Goal: Task Accomplishment & Management: Complete application form

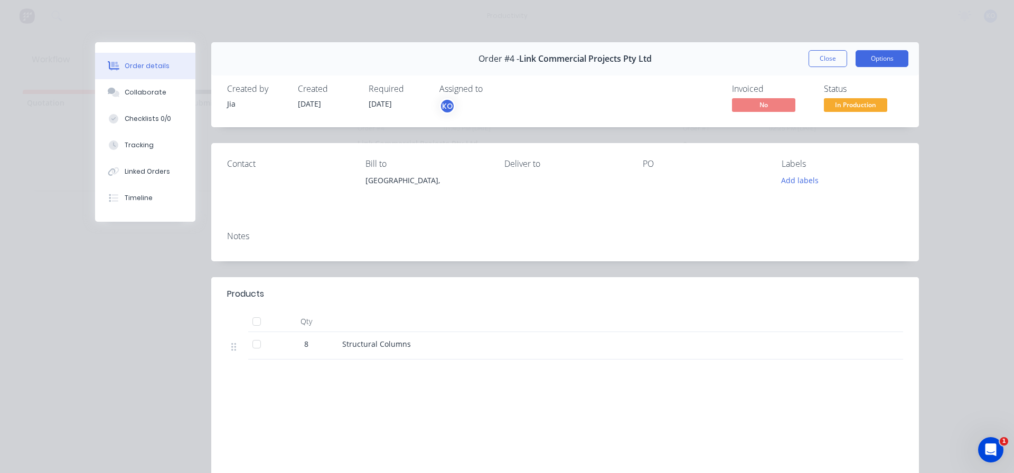
drag, startPoint x: 874, startPoint y: 46, endPoint x: 874, endPoint y: 55, distance: 9.5
click at [874, 46] on div "Order #4 - Link Commercial Projects Pty Ltd Close Options" at bounding box center [565, 58] width 708 height 33
click at [874, 57] on button "Options" at bounding box center [882, 58] width 53 height 17
click at [487, 283] on header "Products" at bounding box center [565, 294] width 708 height 34
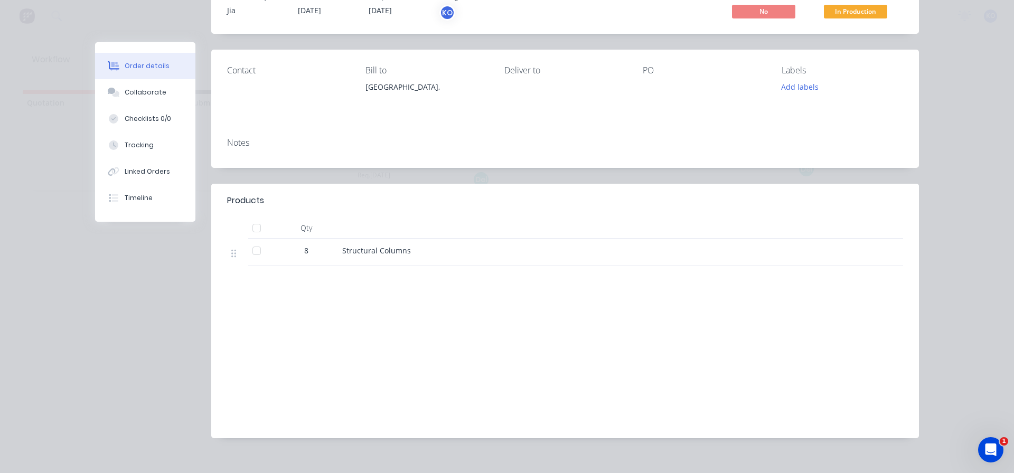
scroll to position [108, 0]
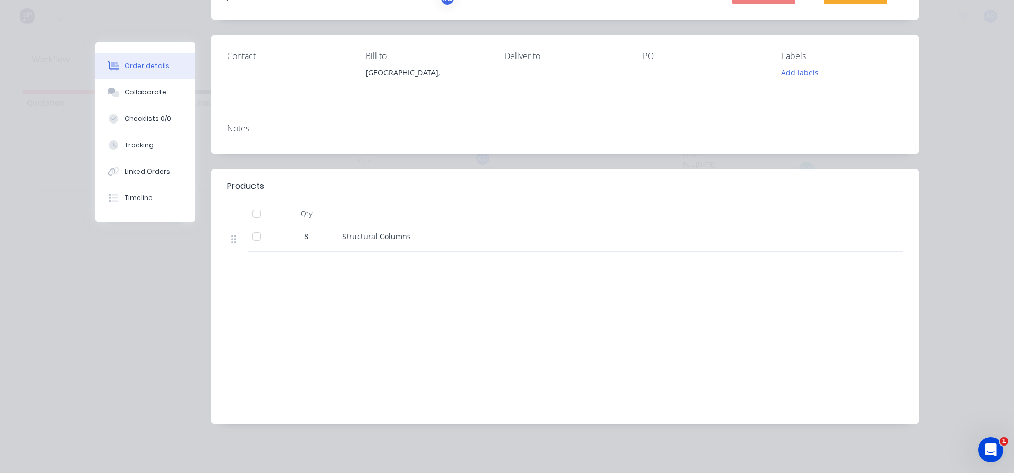
click at [257, 237] on div at bounding box center [256, 236] width 21 height 21
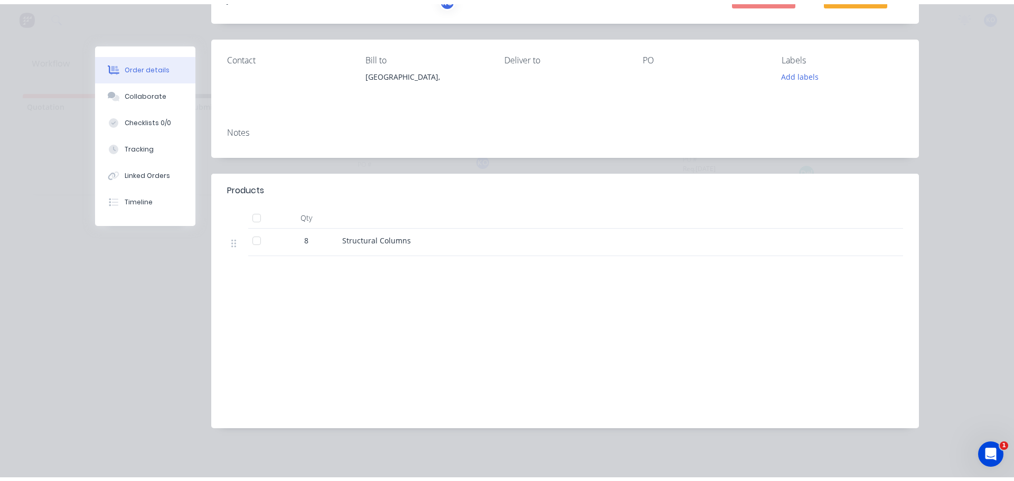
scroll to position [0, 0]
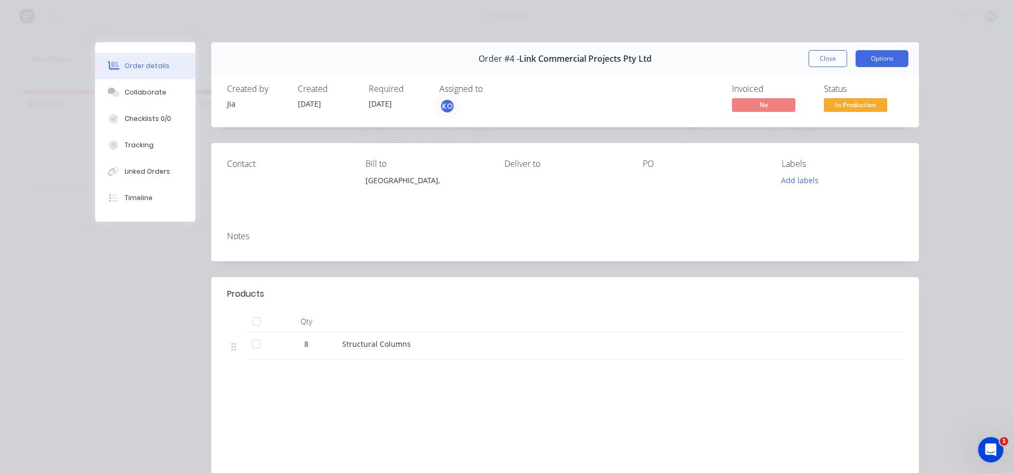
click at [875, 54] on button "Options" at bounding box center [882, 58] width 53 height 17
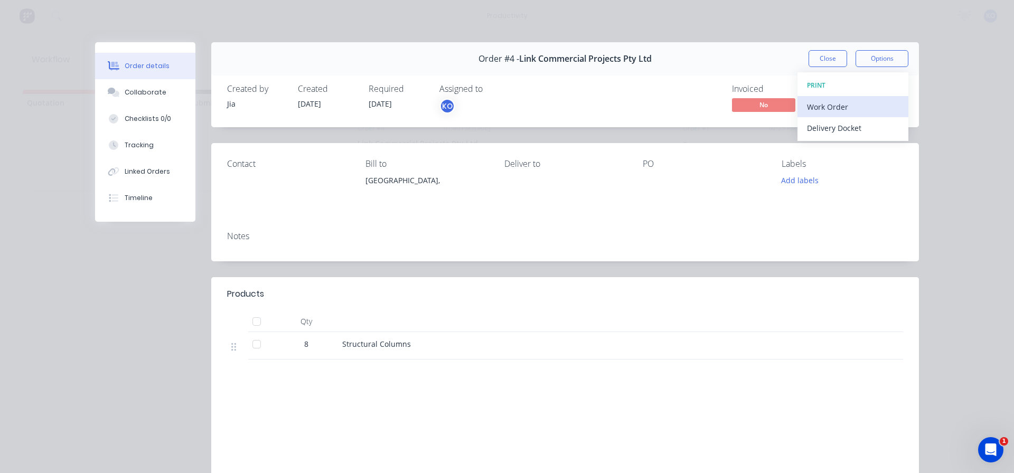
click at [838, 102] on div "Work Order" at bounding box center [853, 106] width 92 height 15
click at [835, 125] on div "Standard" at bounding box center [853, 127] width 92 height 15
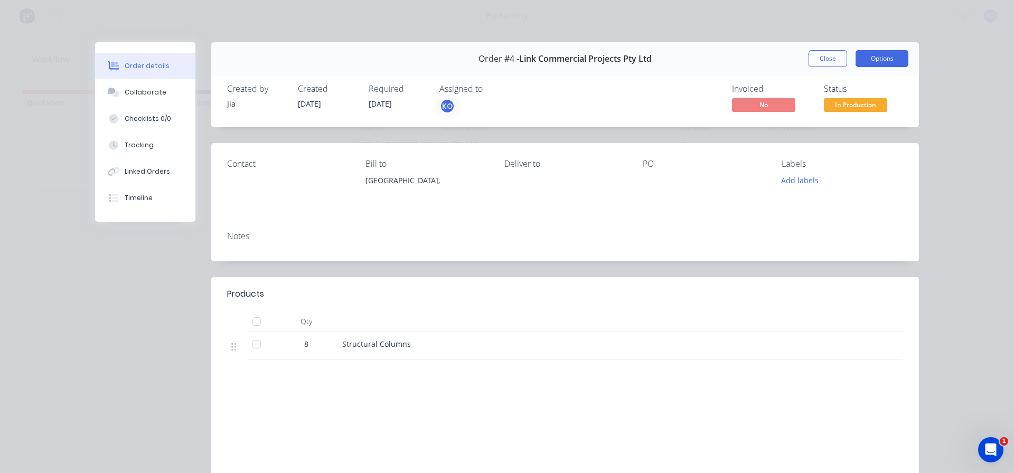
click at [880, 64] on button "Options" at bounding box center [882, 58] width 53 height 17
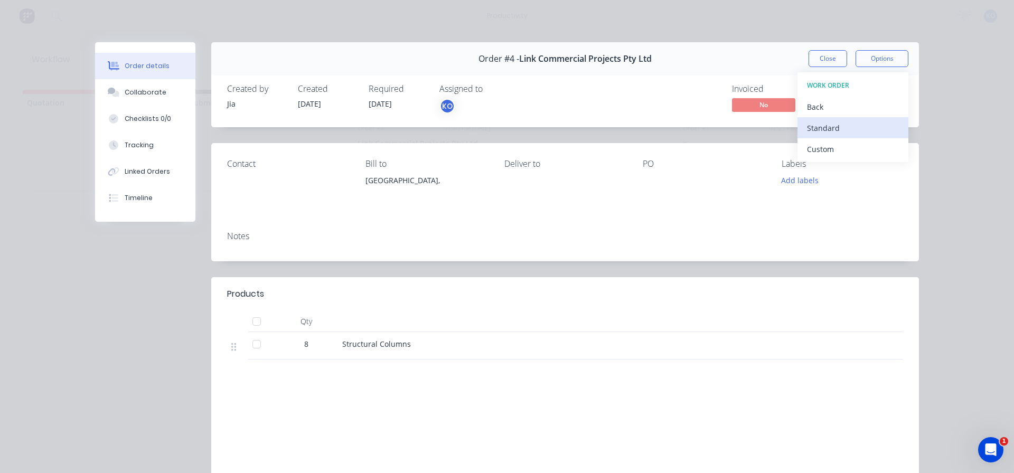
click at [832, 121] on div "Standard" at bounding box center [853, 127] width 92 height 15
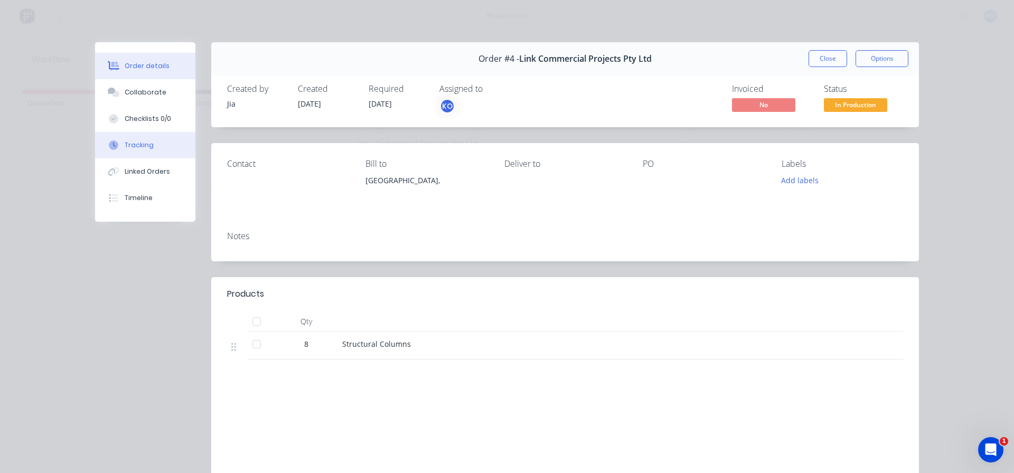
click at [152, 139] on button "Tracking" at bounding box center [145, 145] width 100 height 26
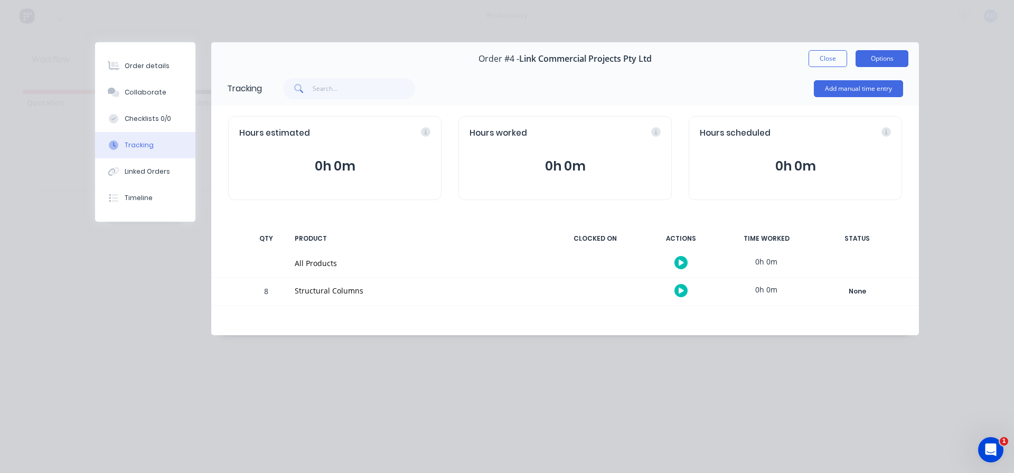
click at [868, 62] on button "Options" at bounding box center [882, 58] width 53 height 17
click at [721, 93] on div "Add manual time entry" at bounding box center [582, 89] width 641 height 32
click at [850, 98] on div "Add manual time entry" at bounding box center [858, 89] width 89 height 32
click at [855, 93] on button "Add manual time entry" at bounding box center [858, 88] width 89 height 17
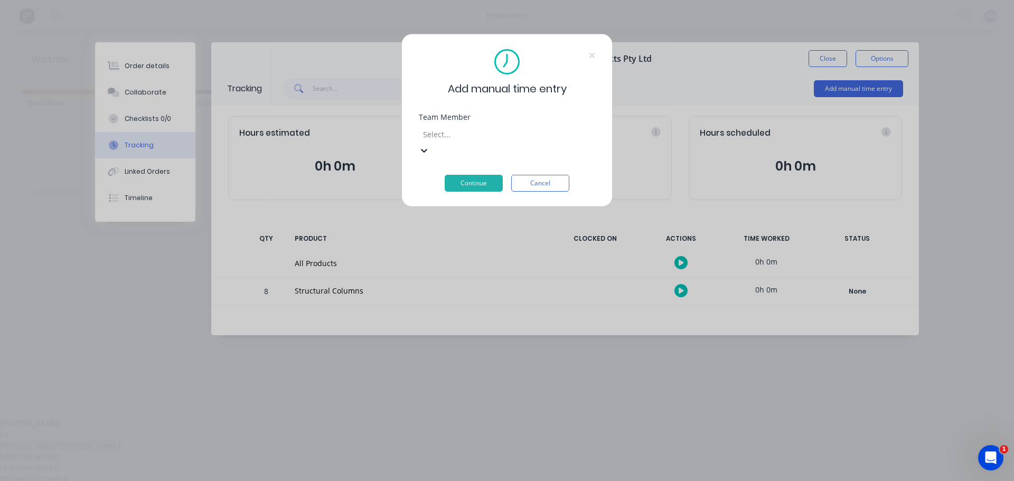
click at [472, 132] on div at bounding box center [498, 134] width 152 height 13
click at [454, 451] on div "[PERSON_NAME]" at bounding box center [507, 456] width 1014 height 11
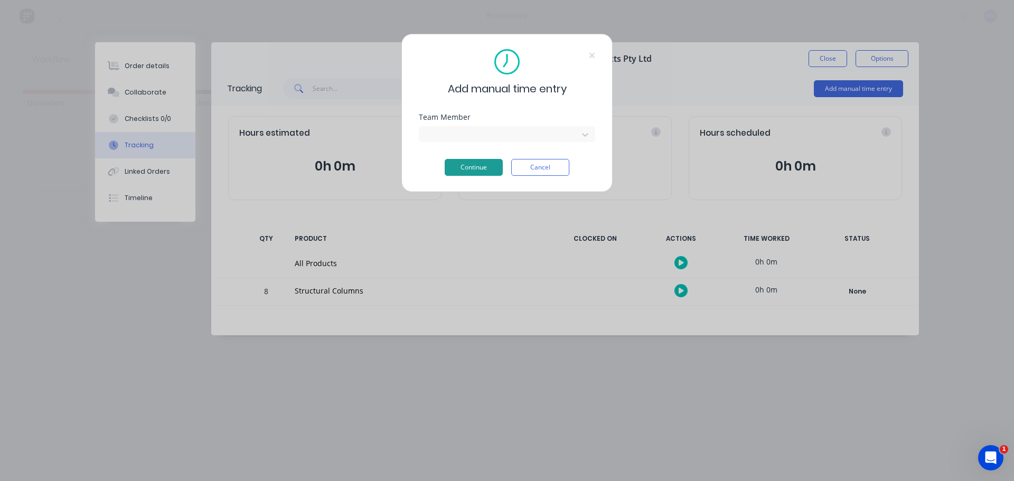
click at [476, 165] on button "Continue" at bounding box center [474, 167] width 58 height 17
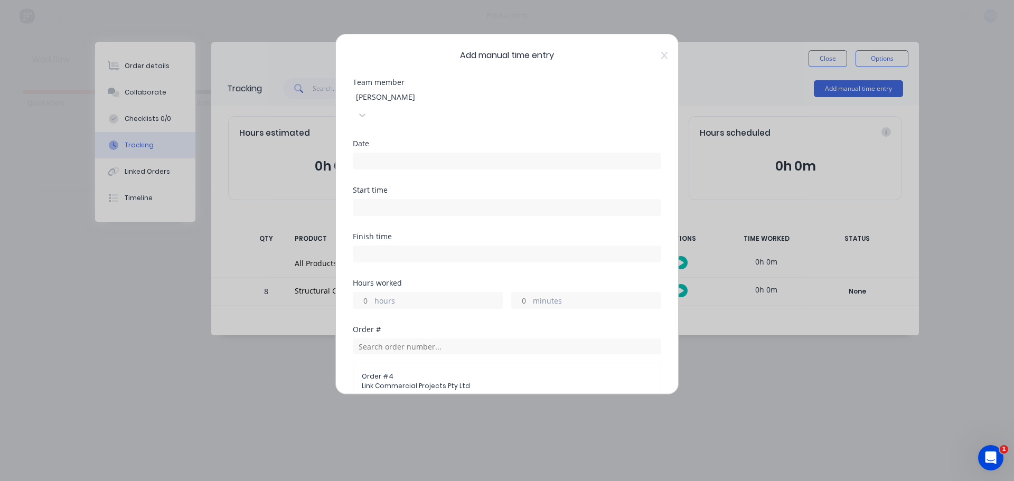
click at [421, 153] on input at bounding box center [506, 161] width 307 height 16
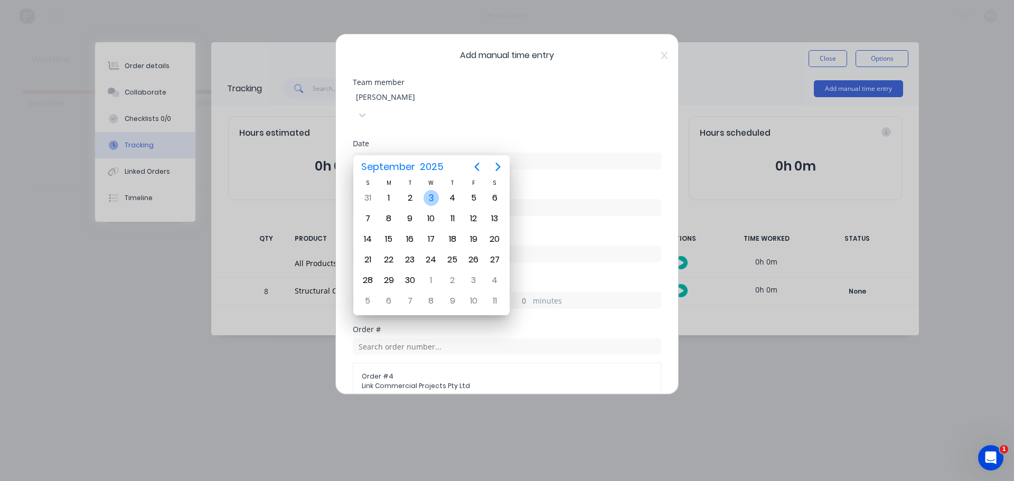
click at [431, 195] on div "3" at bounding box center [432, 198] width 16 height 16
type input "[DATE]"
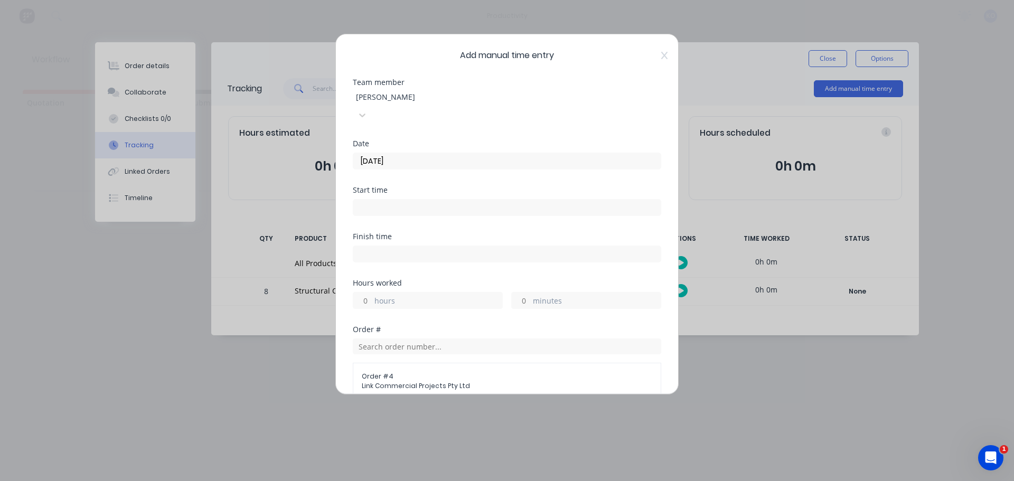
click at [423, 199] on label at bounding box center [507, 207] width 308 height 17
click at [423, 200] on input at bounding box center [506, 208] width 307 height 16
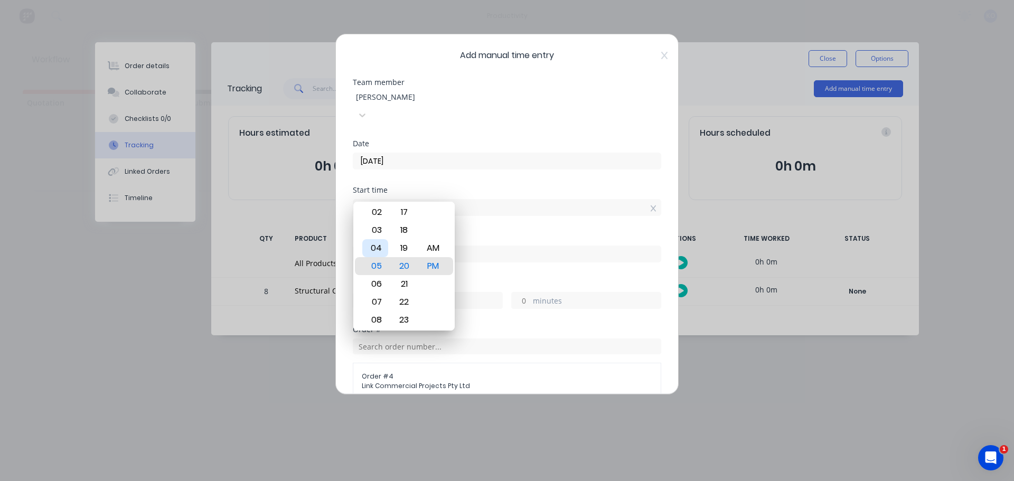
click at [379, 252] on div "04" at bounding box center [375, 248] width 26 height 18
type input "04:20 PM"
click at [505, 259] on div "Finish time" at bounding box center [507, 256] width 308 height 46
click at [437, 265] on div "PM" at bounding box center [433, 266] width 26 height 18
click at [400, 267] on div "20" at bounding box center [404, 266] width 26 height 18
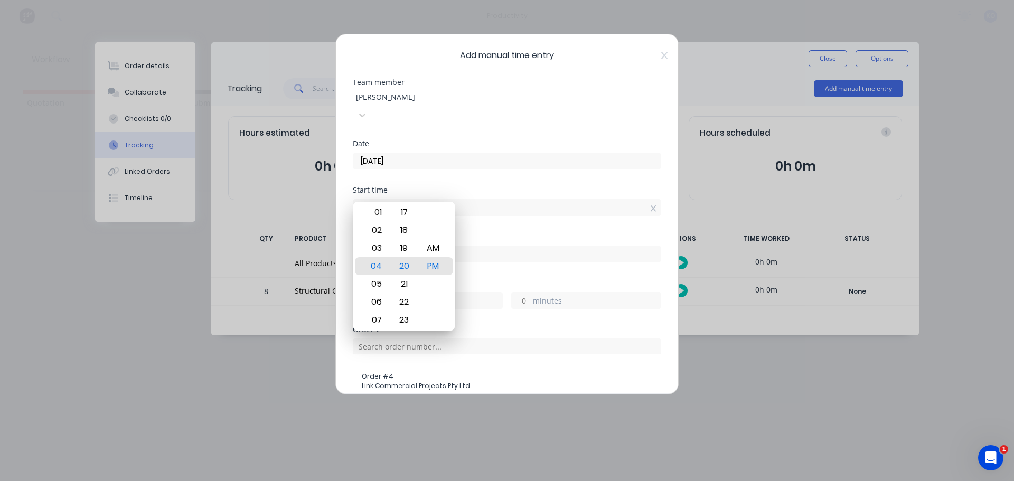
click at [567, 233] on div "Finish time" at bounding box center [507, 236] width 308 height 7
click at [401, 261] on div "20" at bounding box center [404, 266] width 26 height 18
click at [374, 266] on div "04" at bounding box center [375, 266] width 26 height 18
click at [402, 264] on div "20" at bounding box center [404, 266] width 26 height 18
click at [427, 262] on div "PM" at bounding box center [433, 266] width 26 height 18
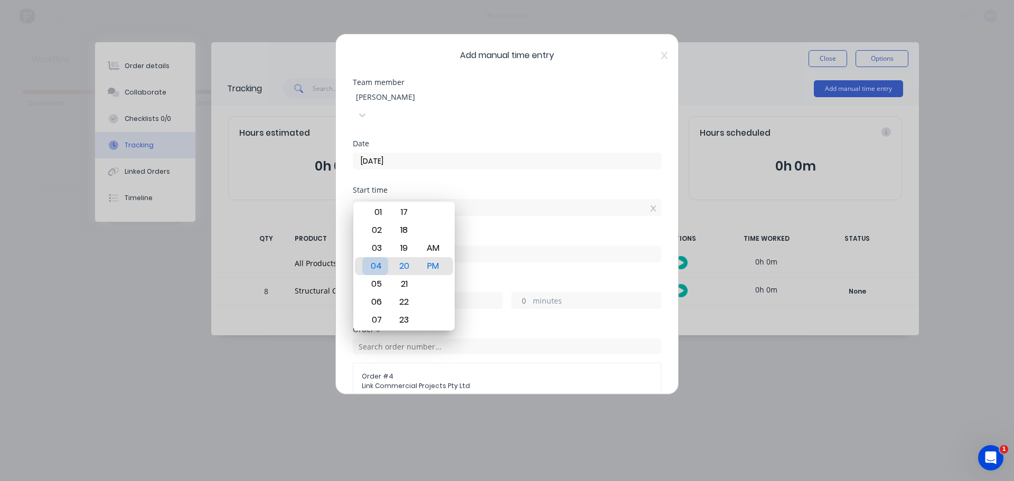
click at [386, 266] on div "04" at bounding box center [375, 266] width 26 height 18
click at [400, 263] on div "20" at bounding box center [404, 266] width 26 height 18
click at [618, 205] on div "Start time 04:20 PM" at bounding box center [507, 209] width 308 height 46
click at [583, 246] on input at bounding box center [506, 254] width 307 height 16
type input "04:20 PM"
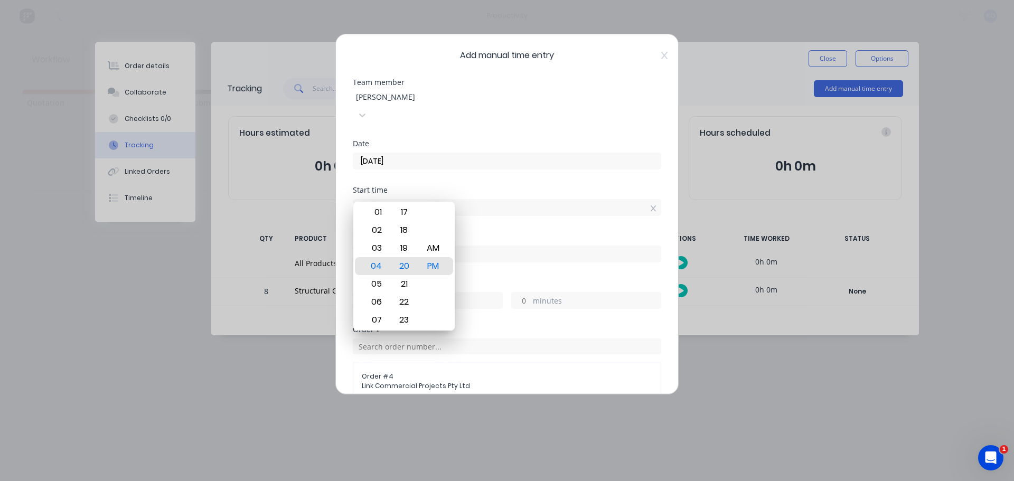
type input "0"
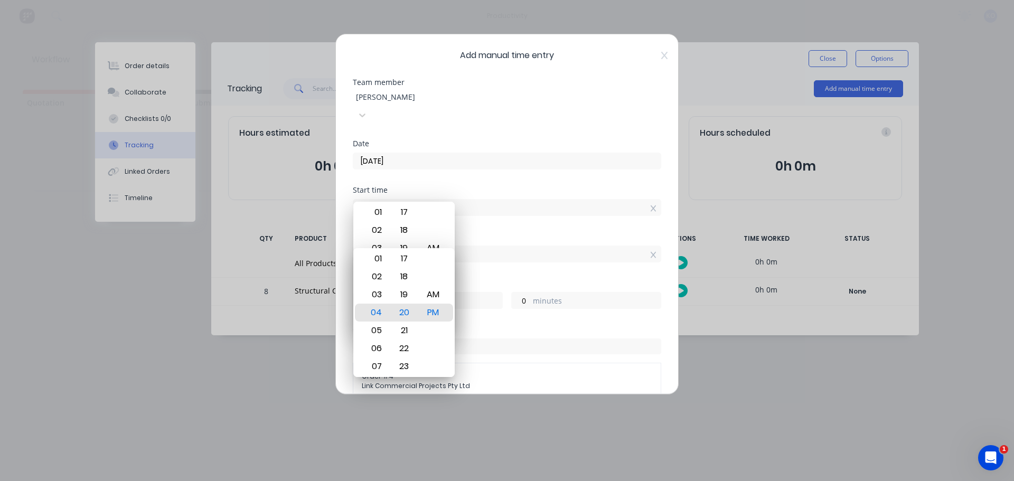
click at [612, 246] on input "04:20 PM" at bounding box center [506, 254] width 307 height 16
click at [638, 246] on input "04:20 PM" at bounding box center [506, 254] width 307 height 16
click at [651, 251] on icon at bounding box center [654, 254] width 6 height 7
type input "04:20 PM"
type input "0"
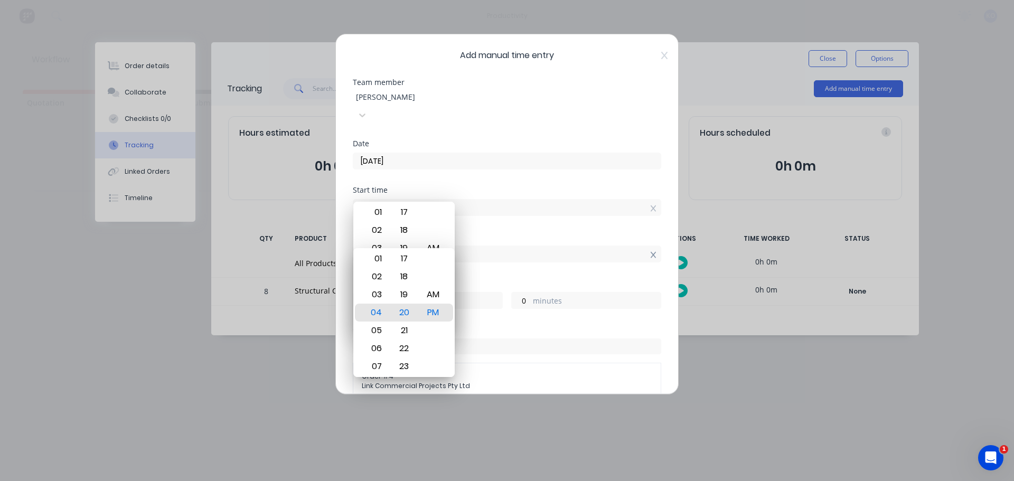
type input "0"
click at [650, 252] on icon at bounding box center [653, 255] width 6 height 6
type input "04:20 PM"
type input "0"
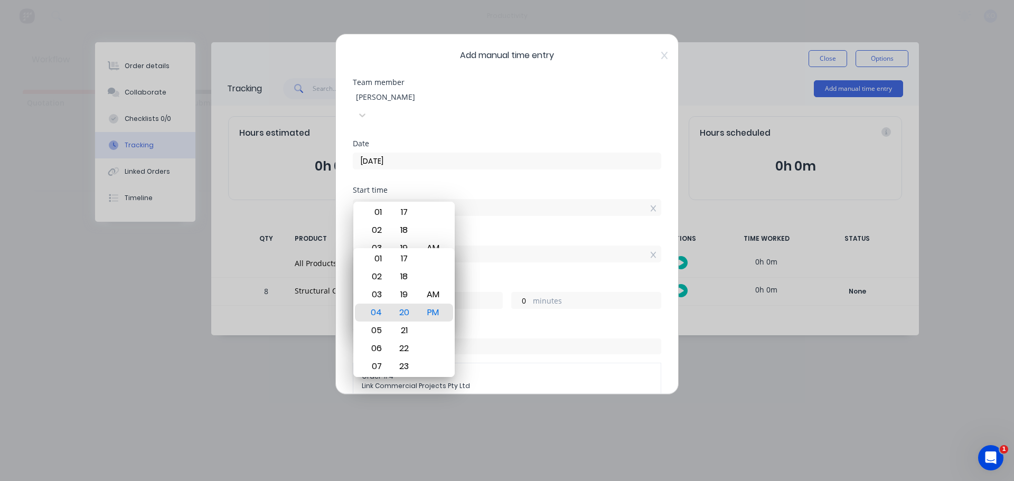
click at [530, 215] on div "Start time 04:20 PM" at bounding box center [507, 209] width 308 height 46
click at [549, 292] on div "0 minutes" at bounding box center [586, 300] width 150 height 17
click at [549, 295] on label "minutes" at bounding box center [597, 301] width 128 height 13
click at [530, 293] on input "0" at bounding box center [521, 301] width 18 height 16
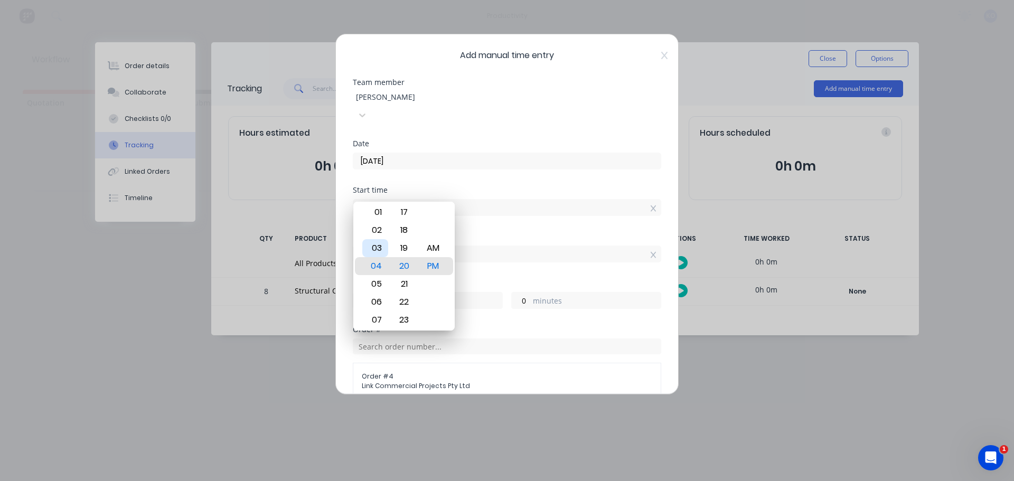
click at [373, 245] on div "03" at bounding box center [375, 248] width 26 height 18
click at [405, 264] on div "20" at bounding box center [404, 266] width 26 height 18
click at [419, 263] on div "AM PM" at bounding box center [433, 266] width 29 height 1455
click at [431, 263] on div "PM" at bounding box center [433, 266] width 26 height 18
click at [410, 241] on div "18" at bounding box center [404, 248] width 26 height 18
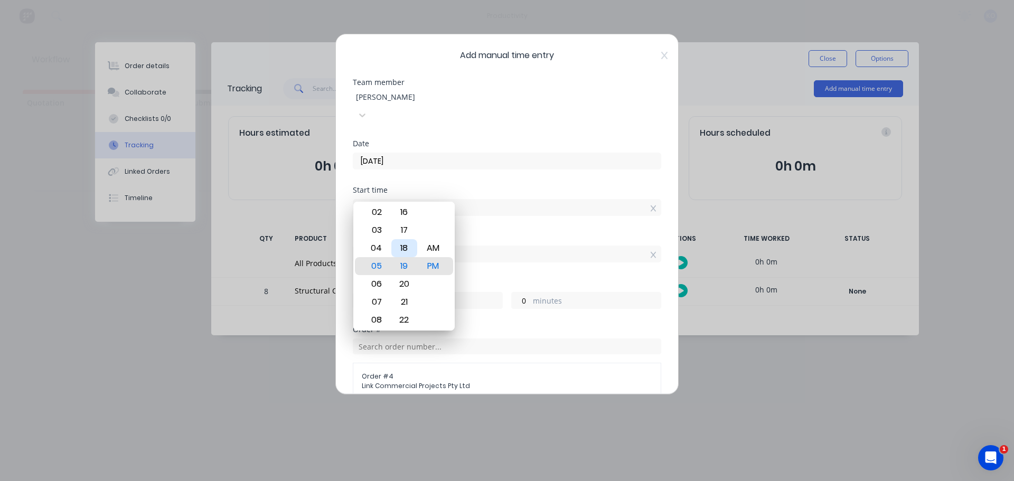
type input "05:18 PM"
click at [583, 279] on div "Hours worked" at bounding box center [507, 282] width 308 height 7
click at [659, 60] on div "Add manual time entry Team member [PERSON_NAME] Date [DATE] Start time 05:18 PM…" at bounding box center [506, 214] width 343 height 361
click at [656, 50] on div "Add manual time entry Team member [PERSON_NAME] Date [DATE] Start time 05:18 PM…" at bounding box center [506, 214] width 343 height 361
click at [908, 212] on div "Add manual time entry Team member [PERSON_NAME] Date [DATE] Start time 05:18 PM…" at bounding box center [507, 240] width 1014 height 481
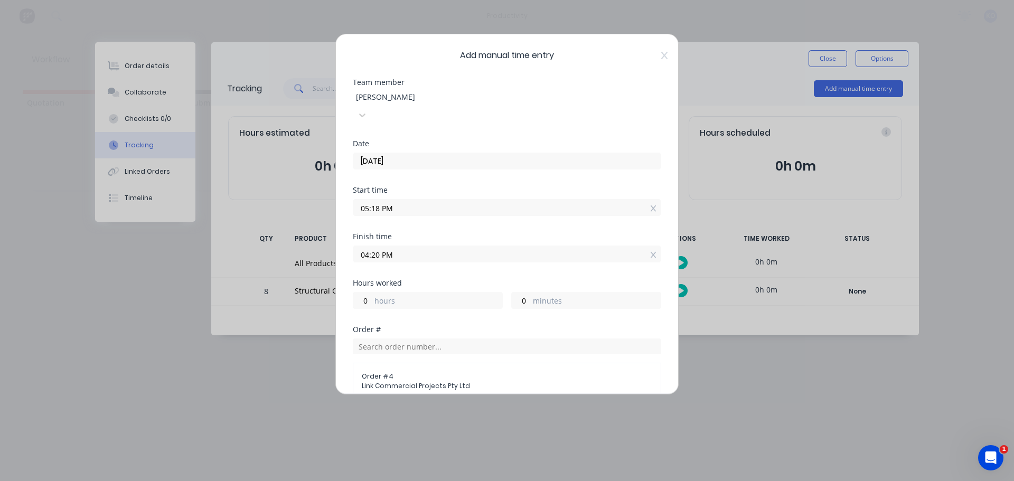
click at [585, 246] on input "04:20 PM" at bounding box center [506, 254] width 307 height 16
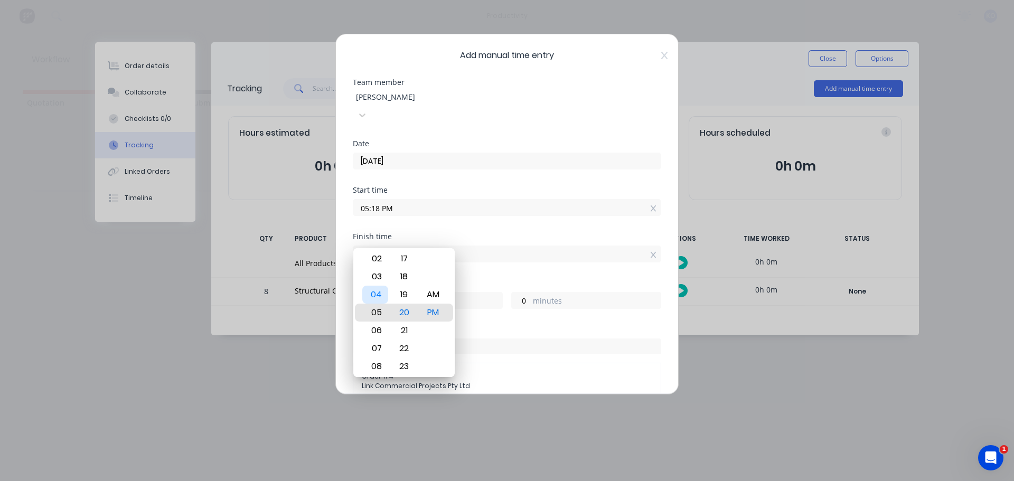
type input "06:20 PM"
type input "1"
type input "2"
click at [383, 319] on div "06" at bounding box center [375, 313] width 26 height 18
click at [503, 246] on input "06:20 PM" at bounding box center [506, 254] width 307 height 16
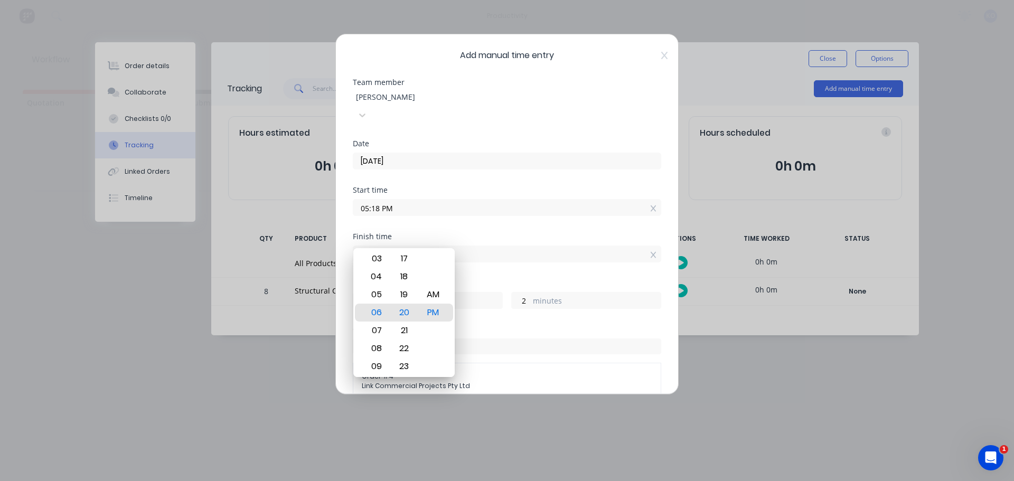
click at [501, 211] on div "Start time 05:18 PM" at bounding box center [507, 209] width 308 height 46
click at [568, 326] on div "Order #" at bounding box center [507, 329] width 308 height 7
click at [571, 326] on div "Order #" at bounding box center [507, 329] width 308 height 7
click at [608, 429] on div "Add manual time entry Team member [PERSON_NAME] Date [DATE] Start time 05:18 PM…" at bounding box center [507, 240] width 1014 height 481
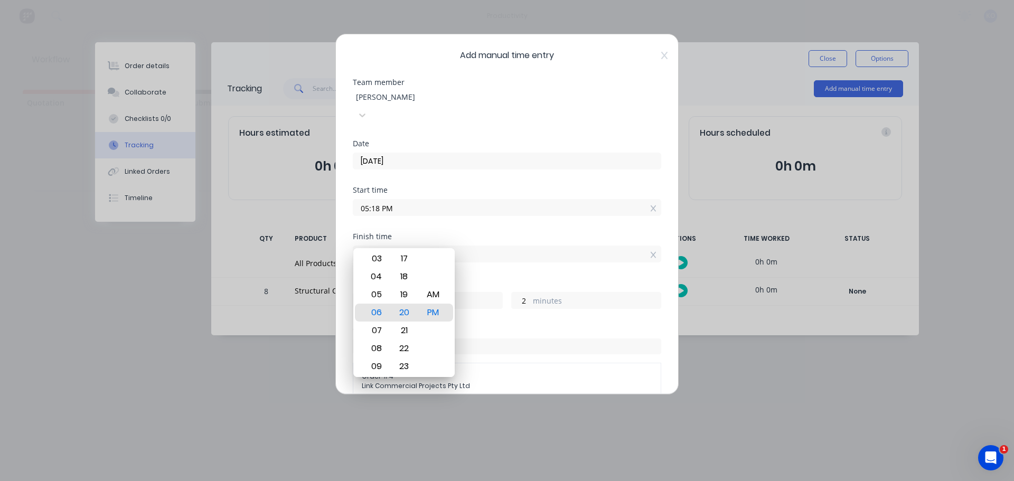
click at [522, 438] on div "Add manual time entry Team member [PERSON_NAME] Date [DATE] Start time 05:18 PM…" at bounding box center [507, 240] width 1014 height 481
click at [418, 323] on div "00 01 02 03 04 05 06 07 08 09 10 11 12 13 14 15 16 17 18 19 20 21 22 23 24 25 2…" at bounding box center [404, 312] width 29 height 1455
click at [417, 315] on div "20" at bounding box center [404, 313] width 26 height 18
click at [433, 312] on div "PM" at bounding box center [433, 313] width 26 height 18
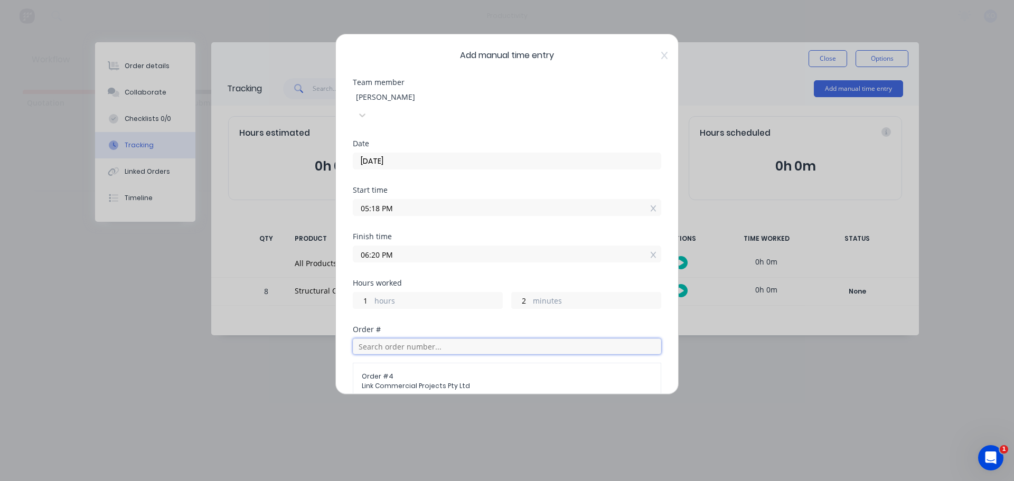
click at [457, 339] on input "text" at bounding box center [507, 347] width 308 height 16
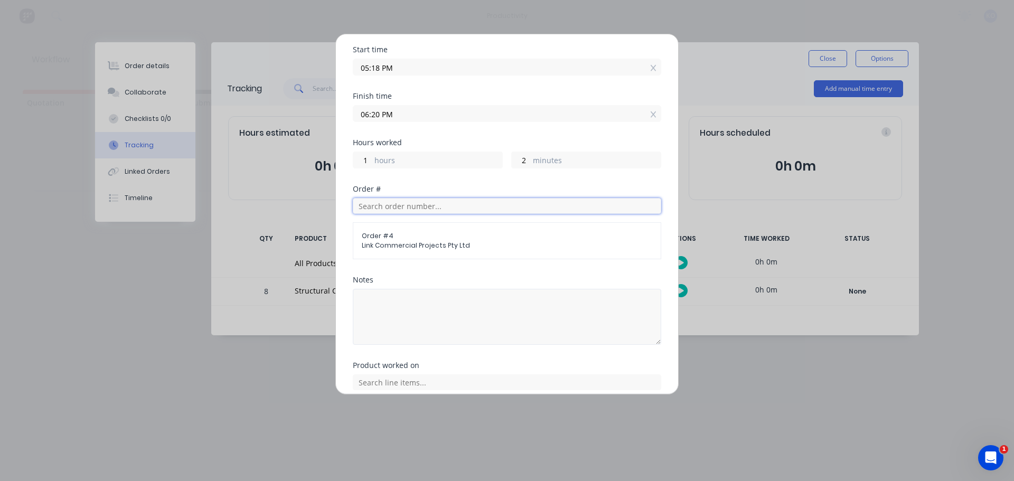
scroll to position [205, 0]
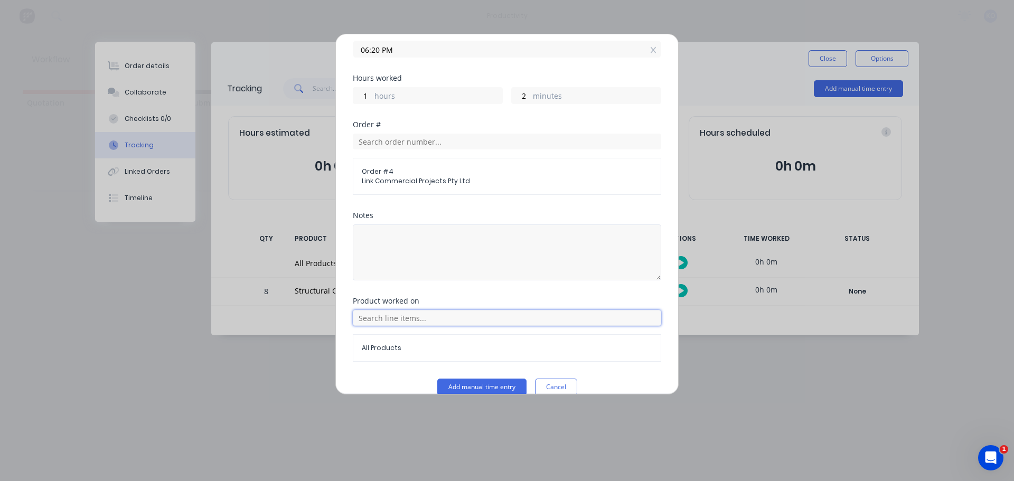
click at [447, 310] on input "text" at bounding box center [507, 318] width 308 height 16
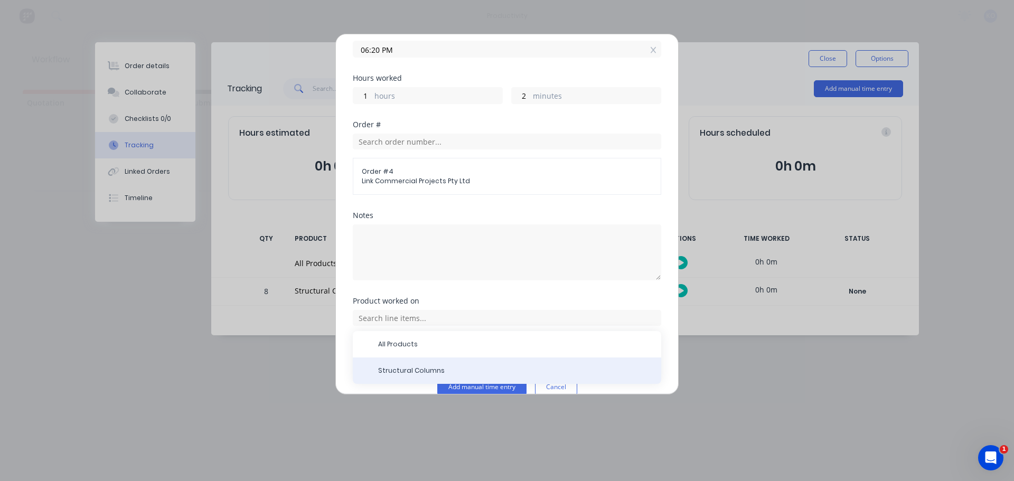
click at [430, 358] on div "Structural Columns" at bounding box center [507, 371] width 308 height 26
click at [396, 358] on div "Structural Columns" at bounding box center [507, 371] width 308 height 26
click at [393, 366] on span "Structural Columns" at bounding box center [515, 371] width 275 height 10
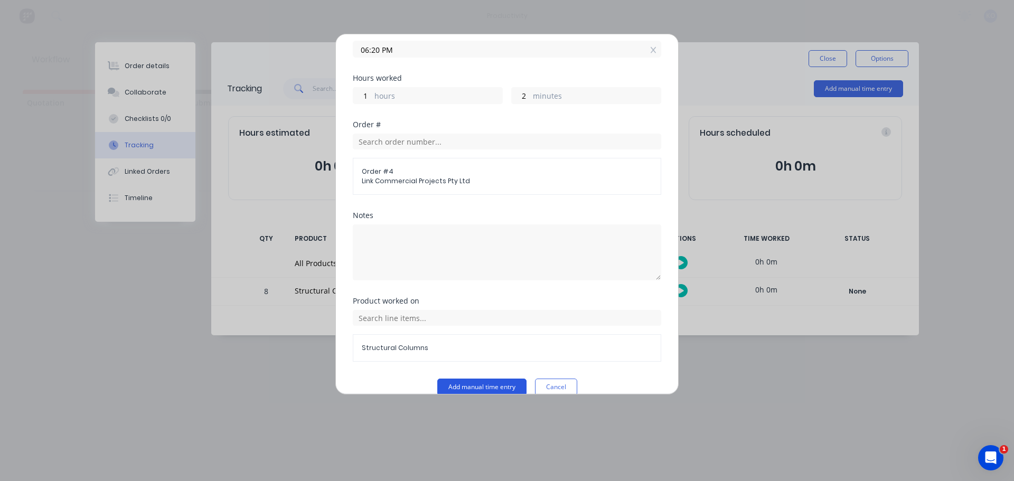
click at [472, 379] on button "Add manual time entry" at bounding box center [481, 387] width 89 height 17
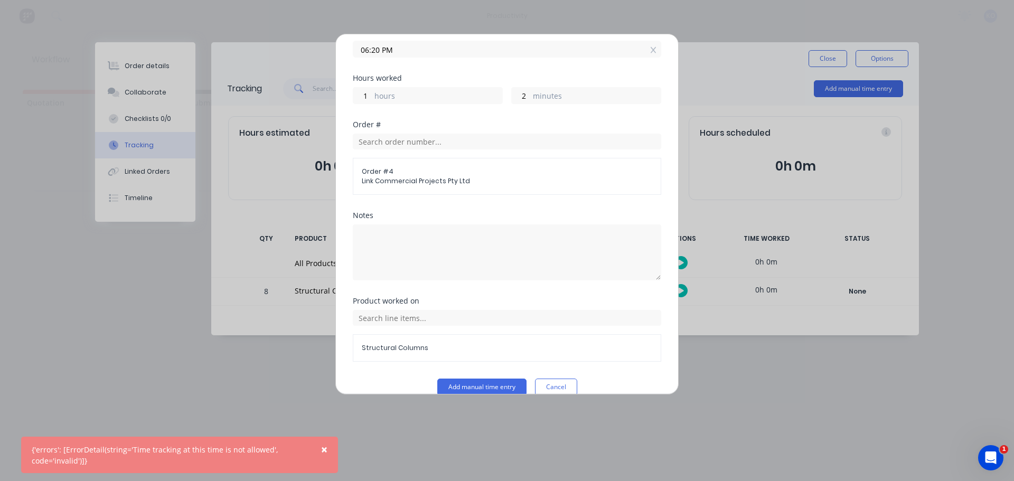
scroll to position [0, 0]
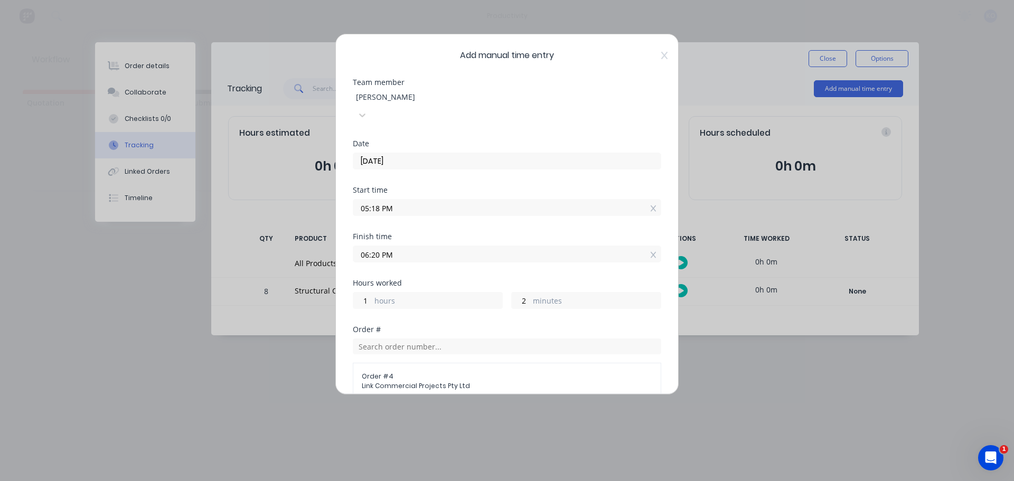
click at [430, 200] on input "05:18 PM" at bounding box center [506, 208] width 307 height 16
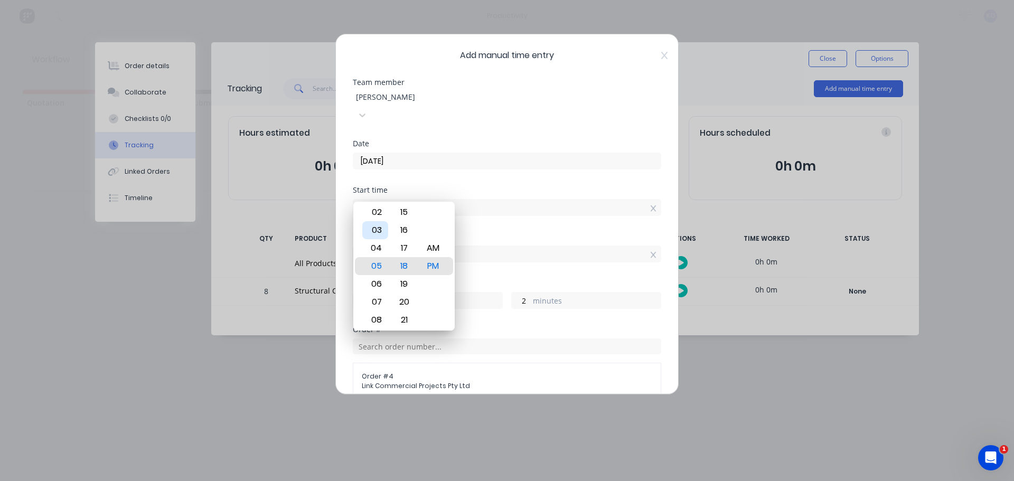
click at [381, 233] on div "03" at bounding box center [375, 230] width 26 height 18
type input "03:18 PM"
type input "3"
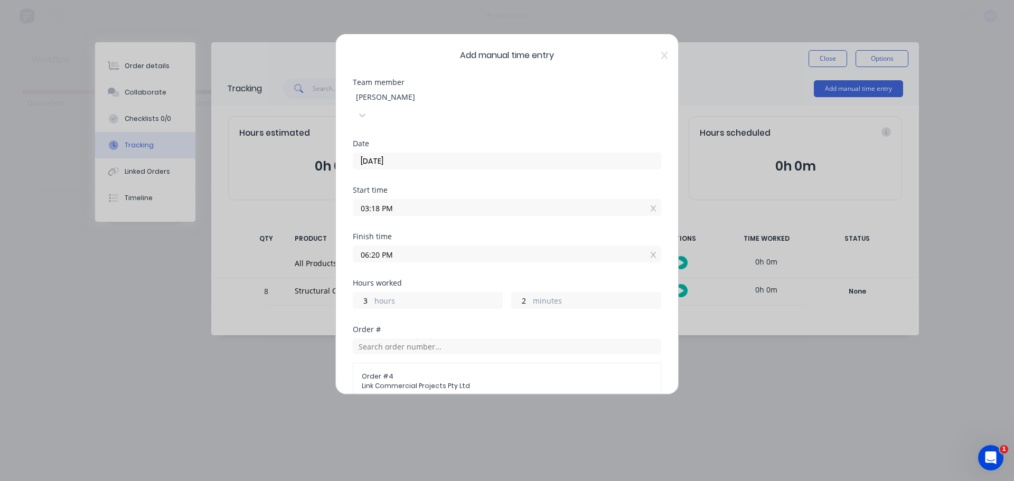
click at [442, 246] on input "06:20 PM" at bounding box center [506, 254] width 307 height 16
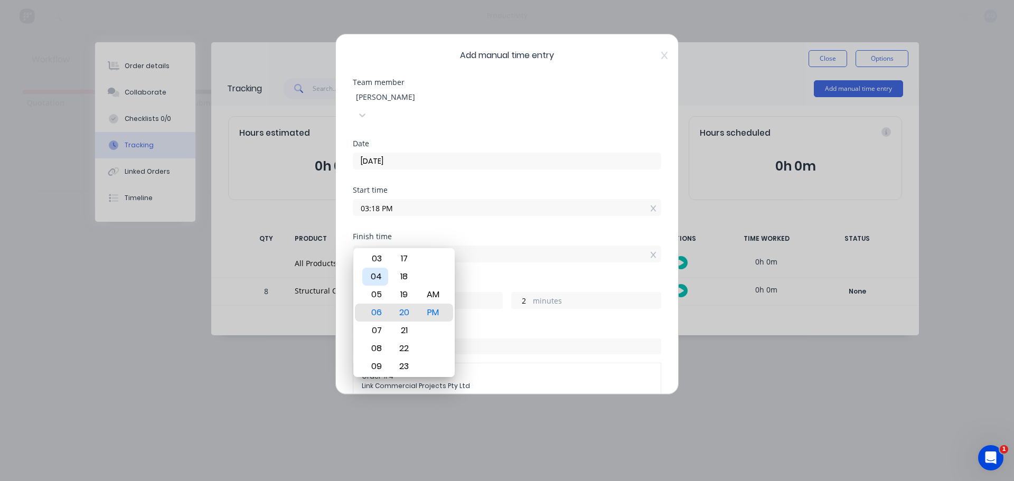
click at [374, 277] on div "04" at bounding box center [375, 277] width 26 height 18
type input "04:20 PM"
type input "1"
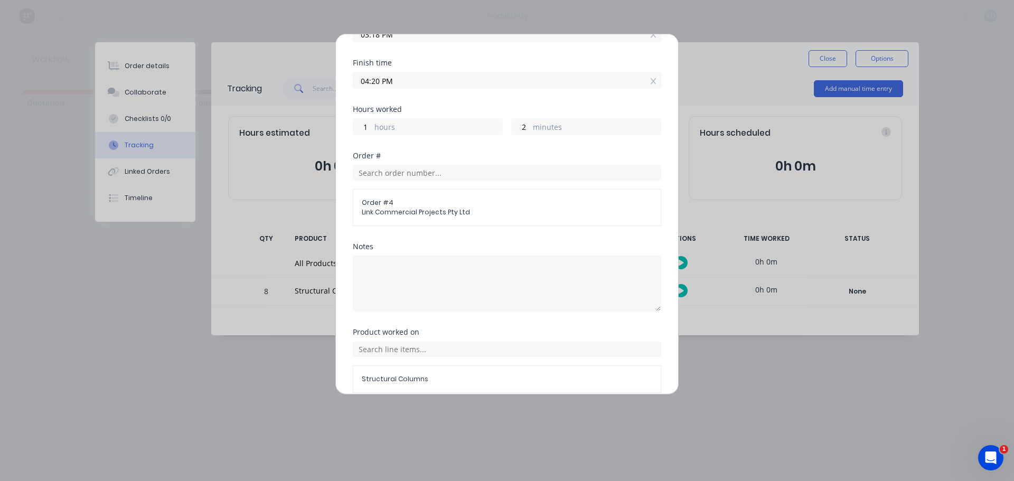
scroll to position [205, 0]
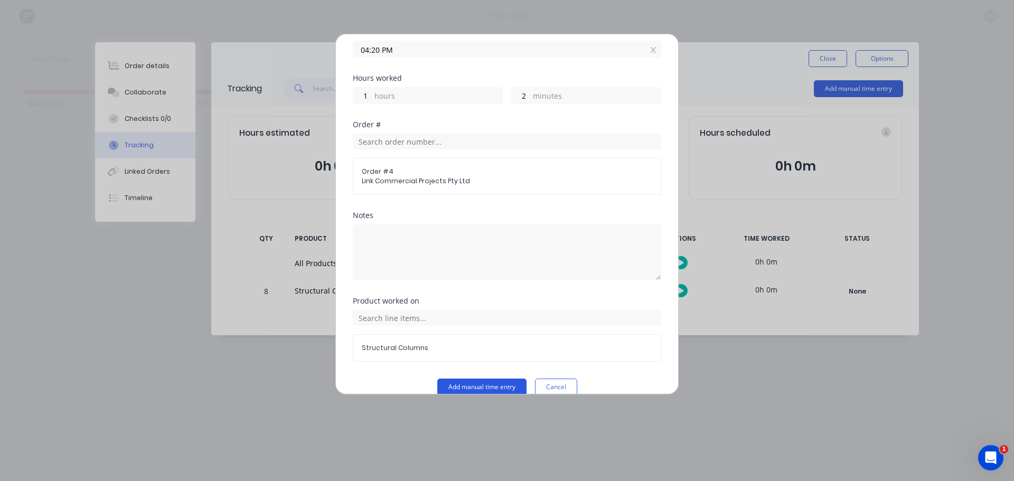
click at [474, 379] on button "Add manual time entry" at bounding box center [481, 387] width 89 height 17
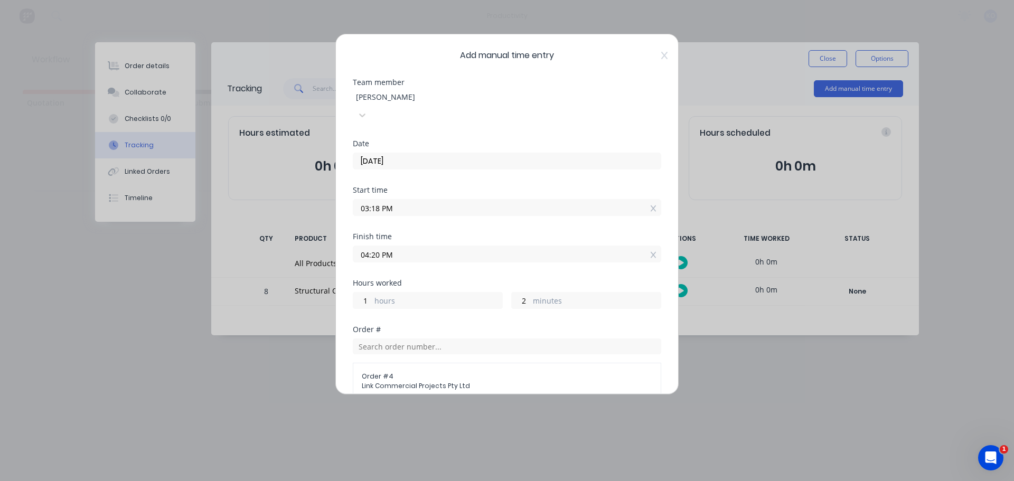
scroll to position [70, 0]
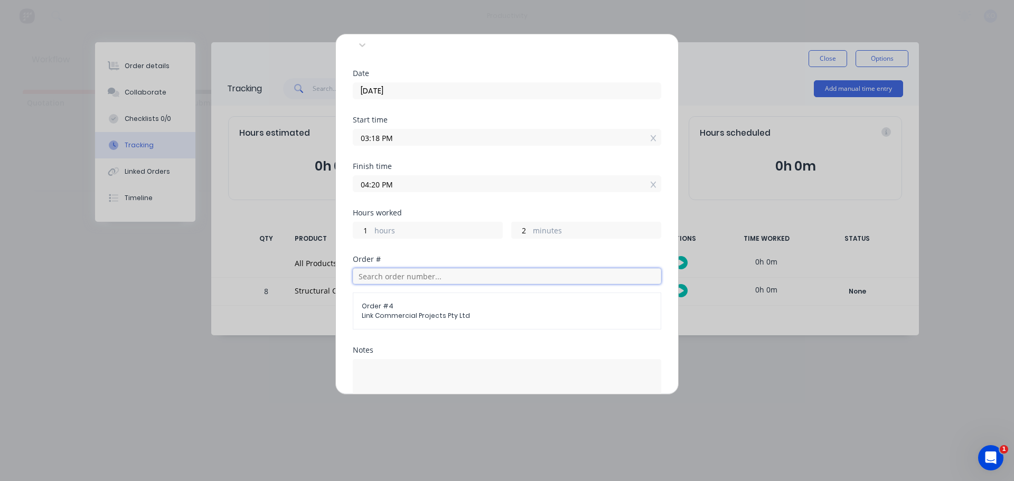
click at [427, 268] on input "text" at bounding box center [507, 276] width 308 height 16
click at [418, 302] on span "Order # 4" at bounding box center [507, 307] width 290 height 10
click at [400, 311] on span "Link Commercial Projects Pty Ltd" at bounding box center [507, 316] width 290 height 10
click at [401, 268] on input "text" at bounding box center [507, 276] width 308 height 16
type input "o"
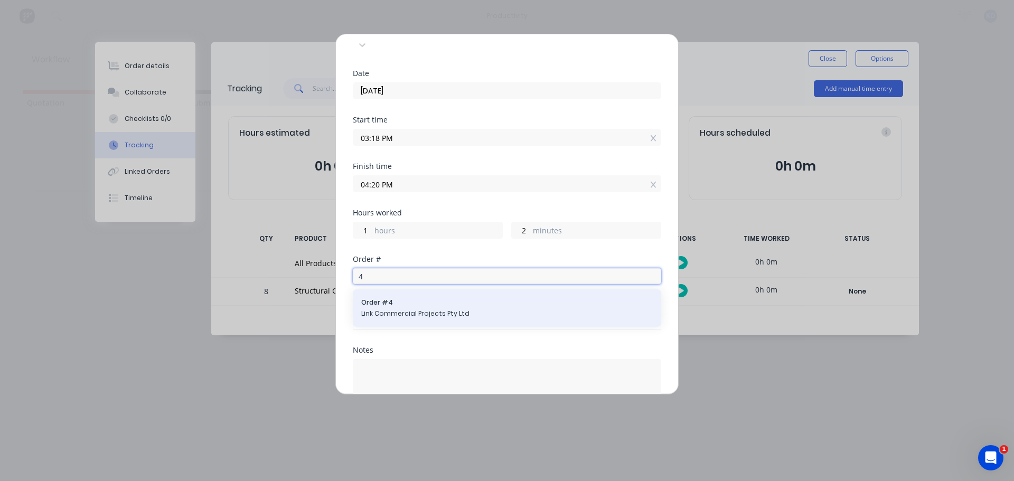
type input "4"
click at [409, 298] on span "Order # 4" at bounding box center [507, 303] width 292 height 10
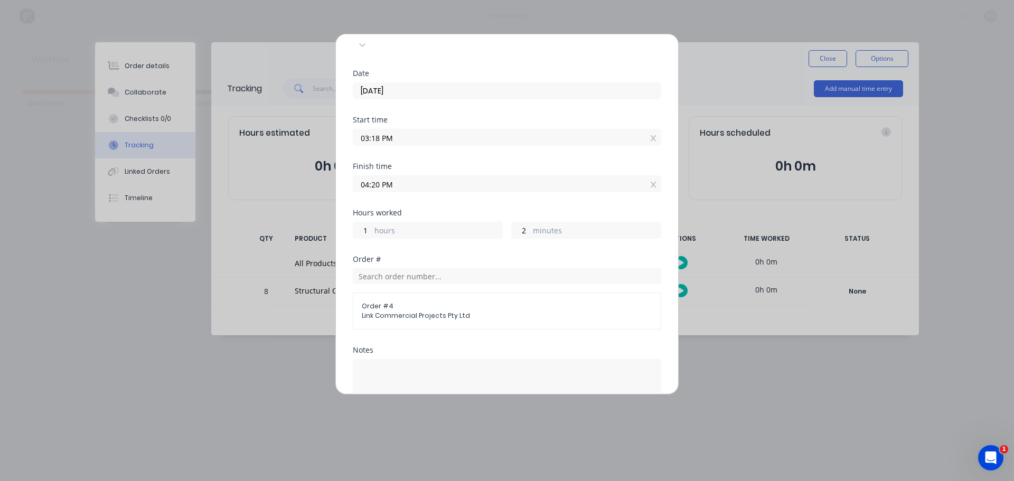
scroll to position [180, 0]
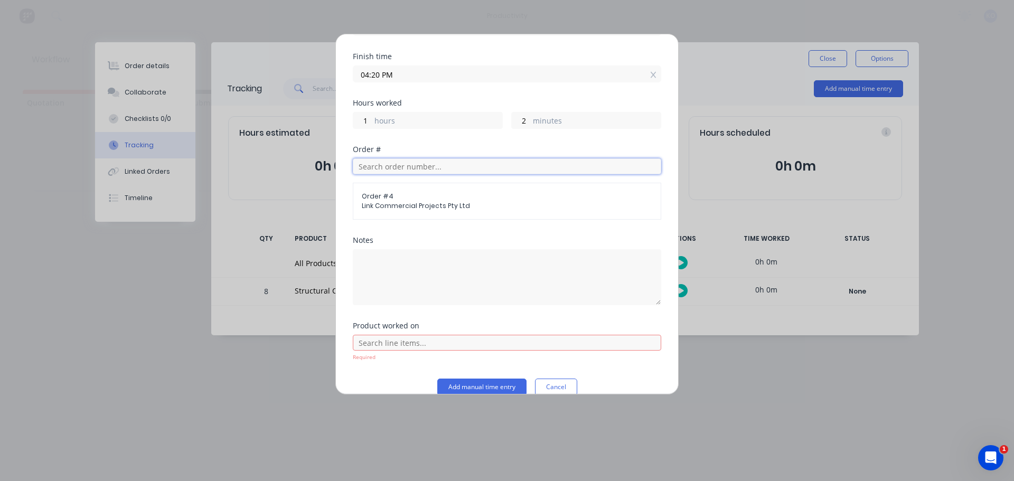
click at [397, 158] on input "text" at bounding box center [507, 166] width 308 height 16
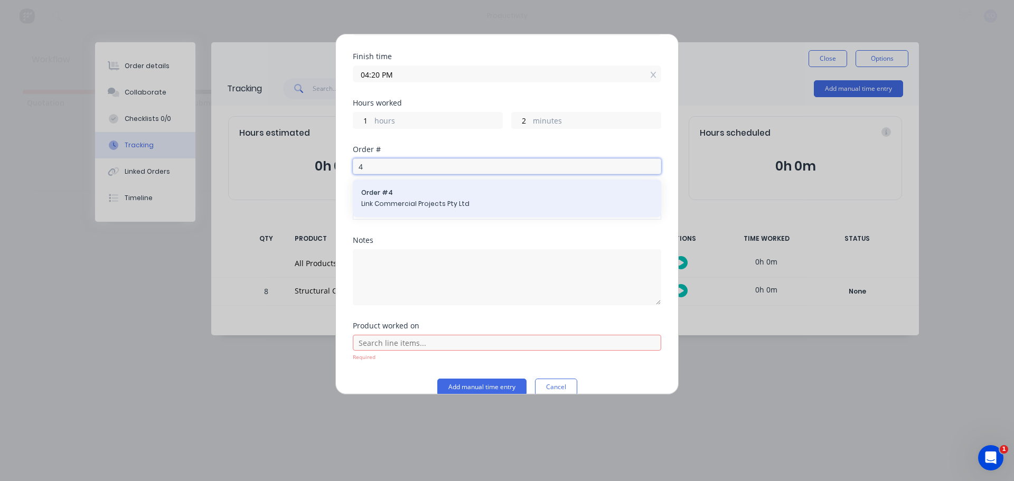
type input "4"
click at [394, 188] on span "Order # 4" at bounding box center [507, 193] width 292 height 10
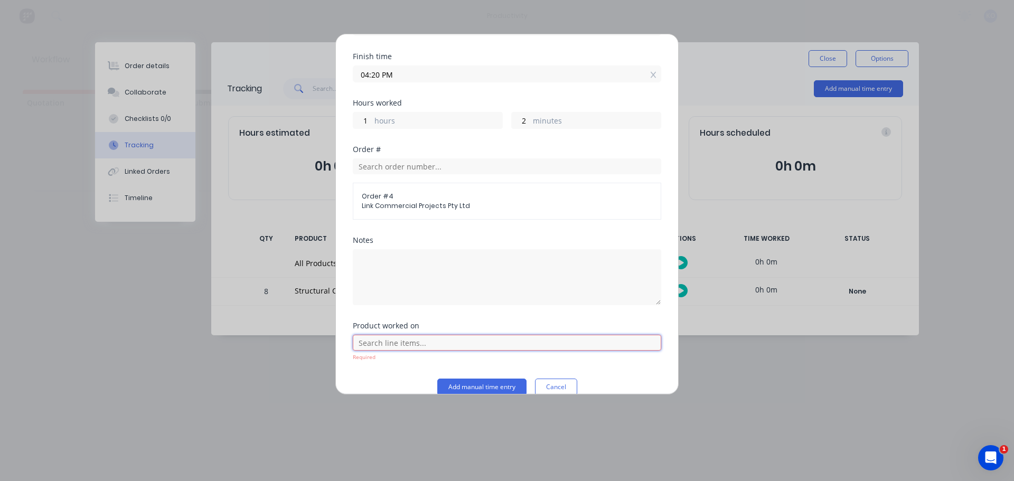
click at [451, 335] on input "text" at bounding box center [507, 343] width 308 height 16
click at [408, 391] on span "Structural Columns" at bounding box center [515, 396] width 275 height 10
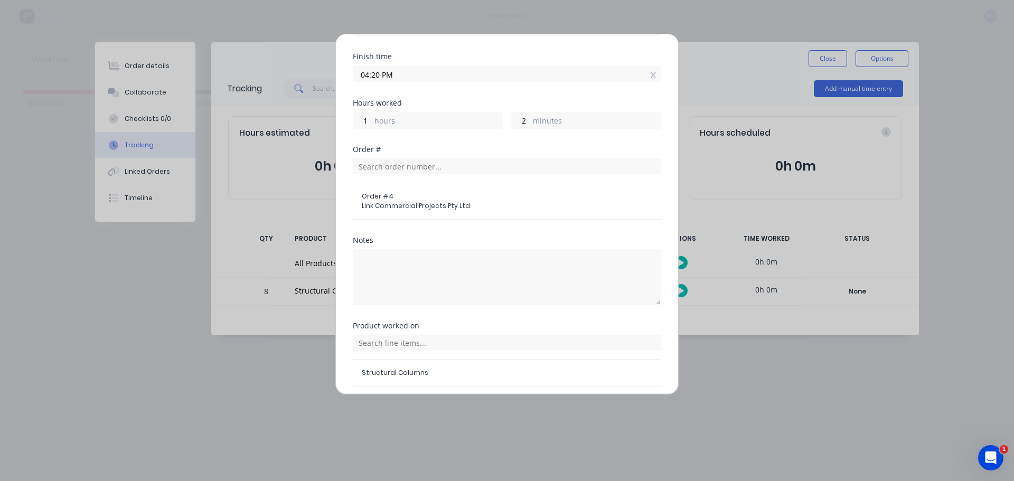
scroll to position [205, 0]
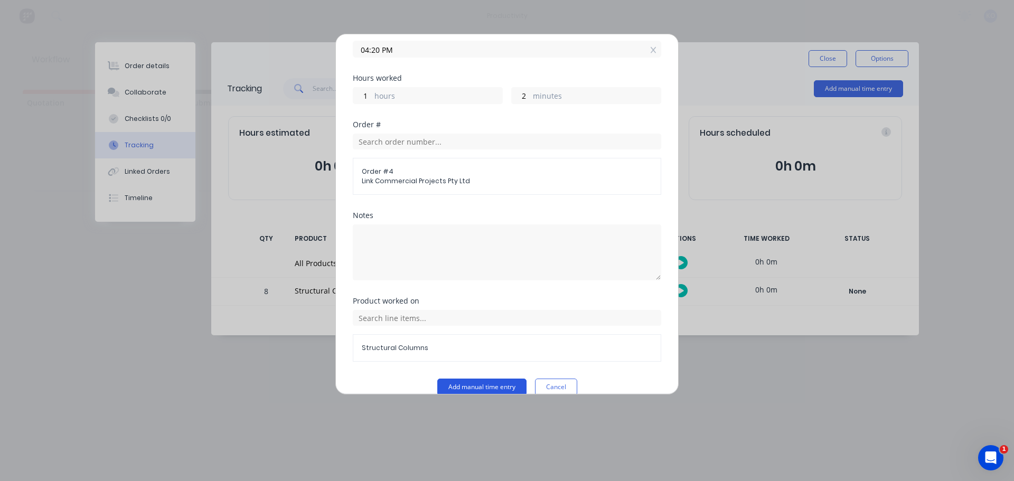
click at [462, 379] on button "Add manual time entry" at bounding box center [481, 387] width 89 height 17
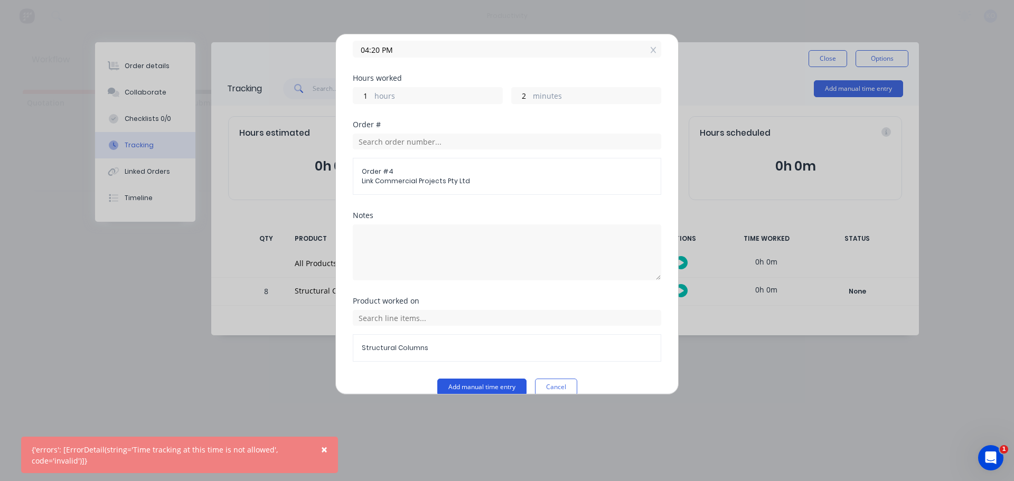
click at [462, 379] on button "Add manual time entry" at bounding box center [481, 387] width 89 height 17
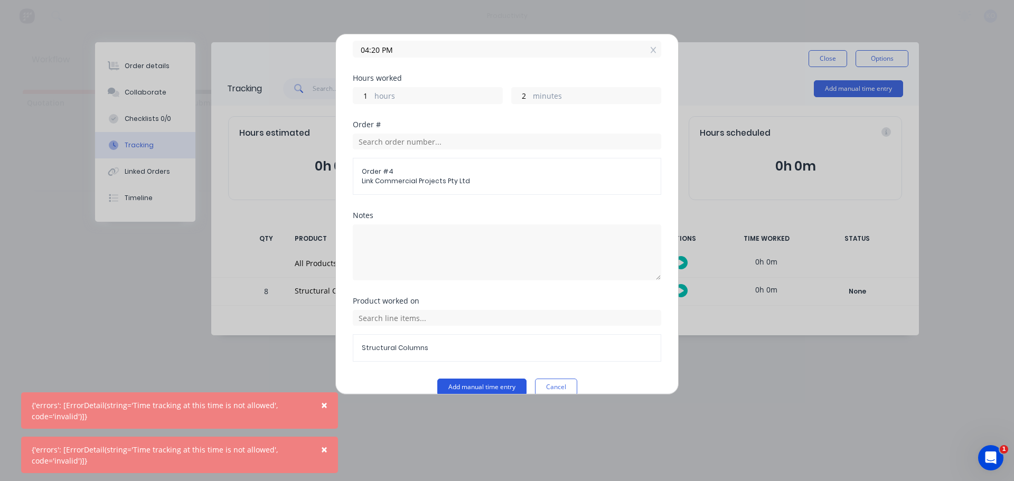
click at [462, 379] on button "Add manual time entry" at bounding box center [481, 387] width 89 height 17
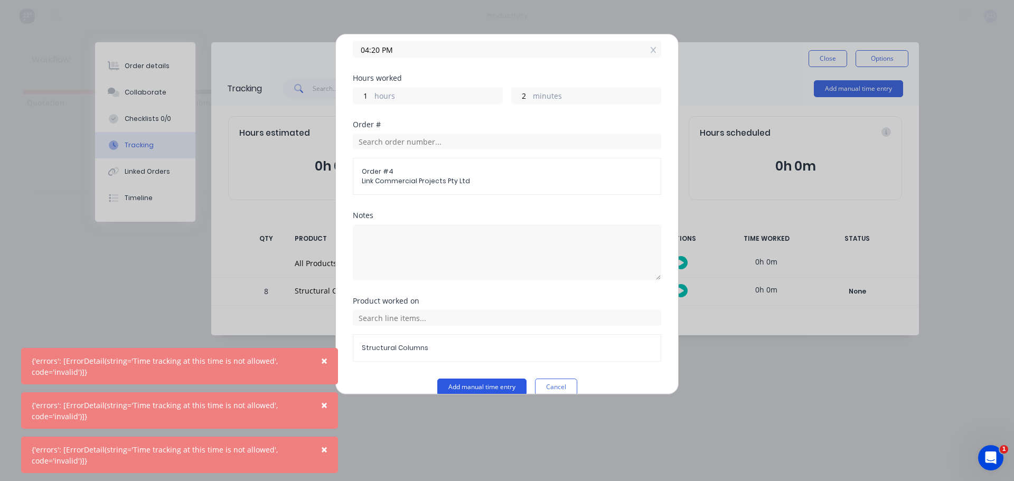
click at [462, 379] on button "Add manual time entry" at bounding box center [481, 387] width 89 height 17
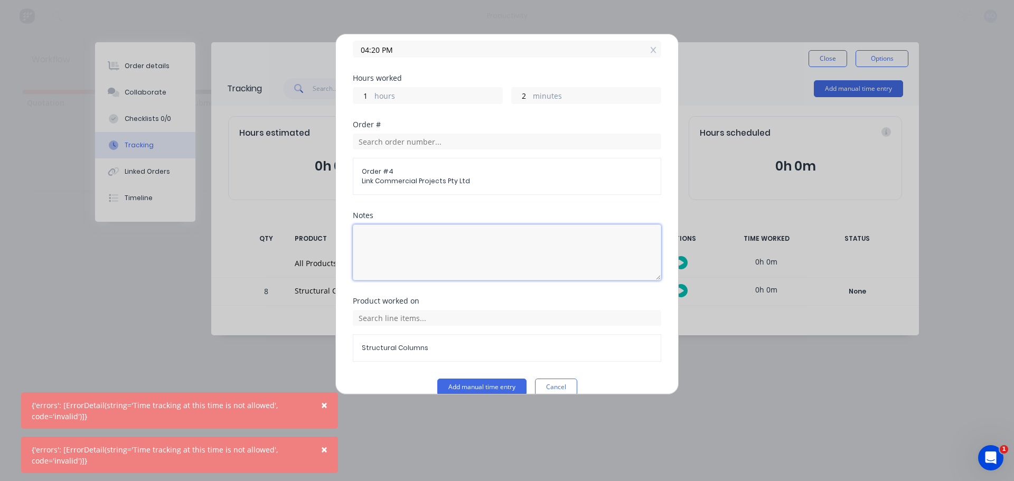
click at [444, 244] on textarea at bounding box center [507, 252] width 308 height 56
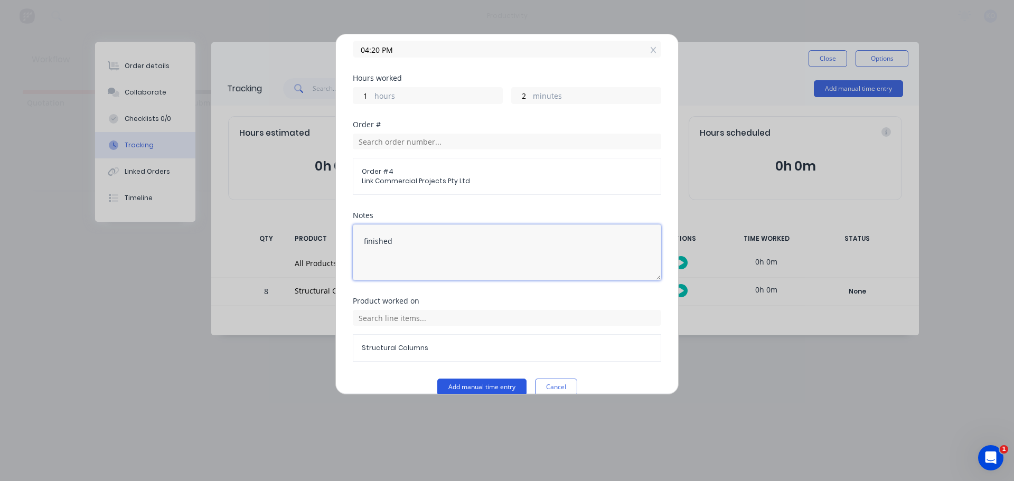
type textarea "finished"
click at [465, 379] on button "Add manual time entry" at bounding box center [481, 387] width 89 height 17
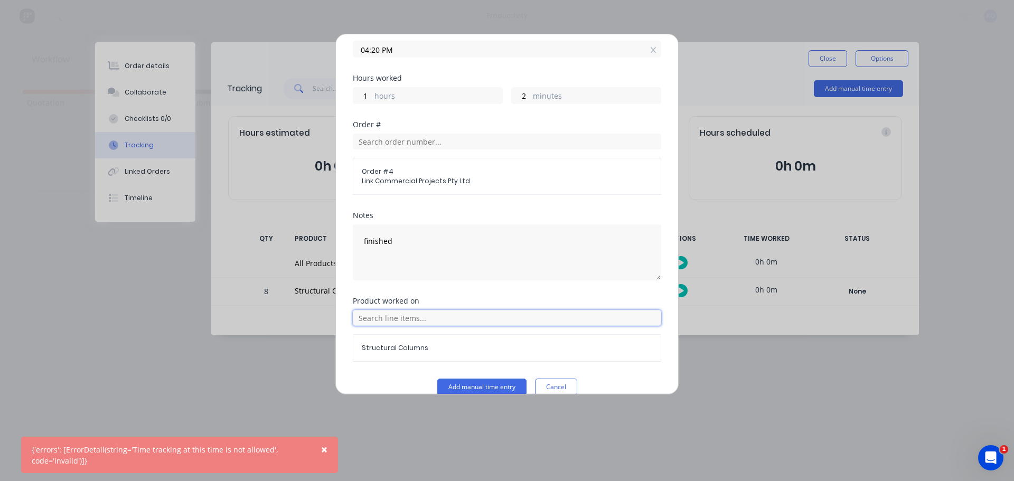
click at [436, 310] on input "text" at bounding box center [507, 318] width 308 height 16
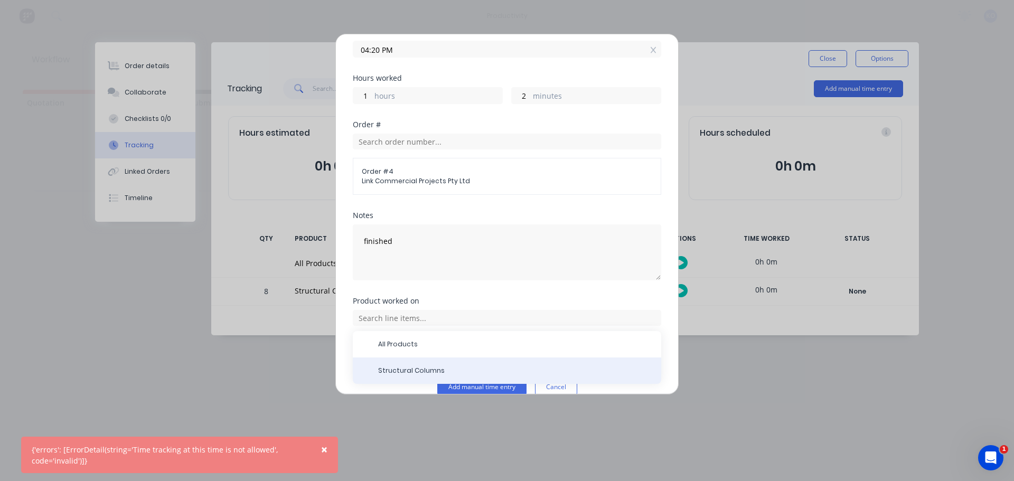
click at [419, 361] on div "Structural Columns" at bounding box center [507, 371] width 308 height 26
click at [419, 366] on span "Structural Columns" at bounding box center [515, 371] width 275 height 10
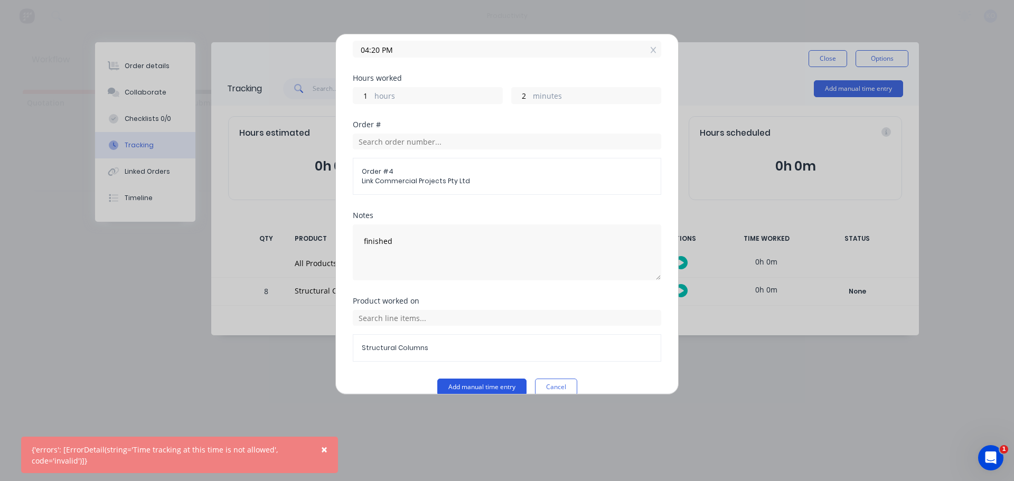
click at [509, 379] on button "Add manual time entry" at bounding box center [481, 387] width 89 height 17
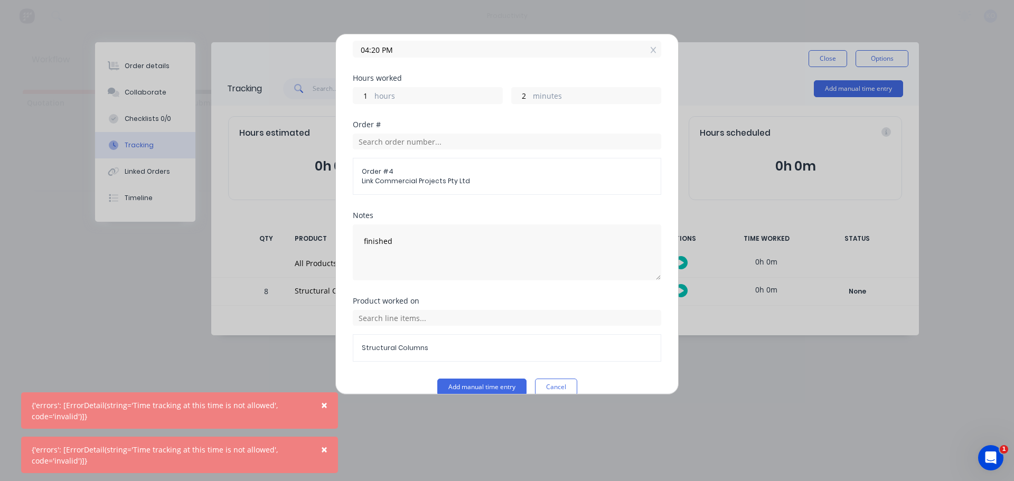
click at [568, 379] on div "Add manual time entry Team member [PERSON_NAME] Date [DATE] Start time 03:18 PM…" at bounding box center [506, 214] width 343 height 361
click at [549, 379] on button "Cancel" at bounding box center [556, 387] width 42 height 17
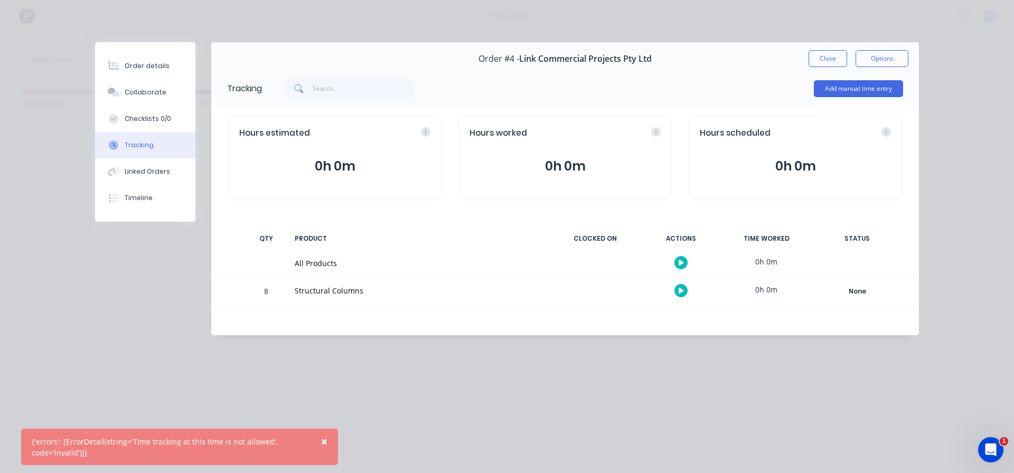
click at [681, 292] on icon "button" at bounding box center [681, 291] width 5 height 6
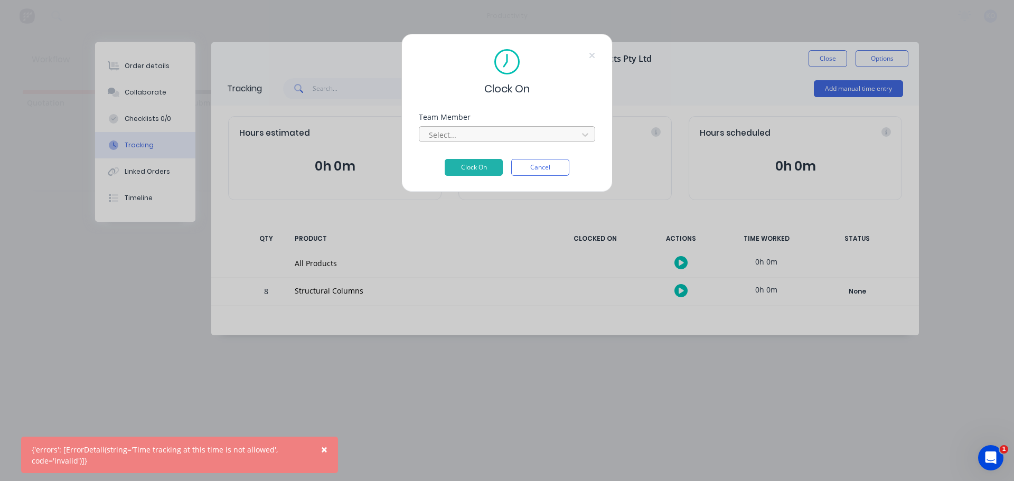
click at [505, 141] on div "Select..." at bounding box center [500, 135] width 151 height 16
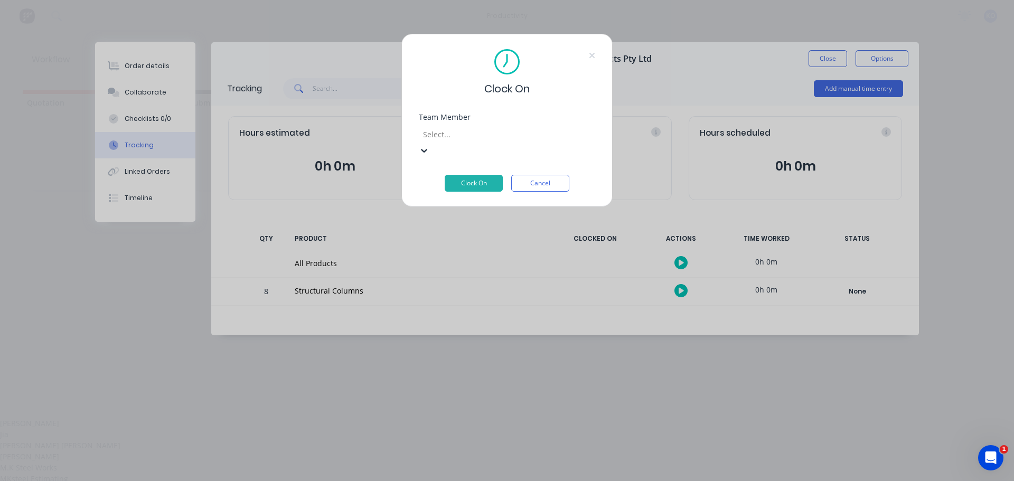
click at [482, 451] on div "[PERSON_NAME]" at bounding box center [507, 456] width 1014 height 11
click at [492, 175] on button "Clock On" at bounding box center [474, 183] width 58 height 17
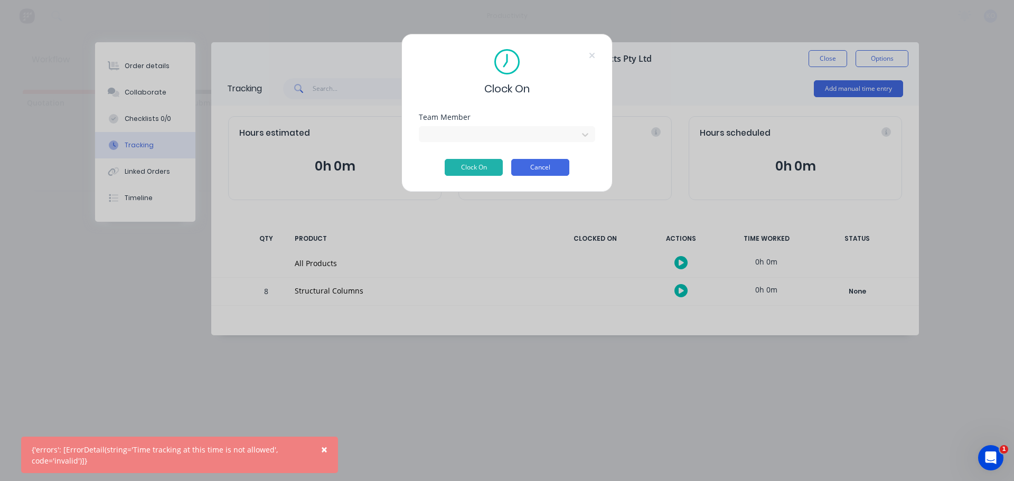
click at [528, 166] on button "Cancel" at bounding box center [540, 167] width 58 height 17
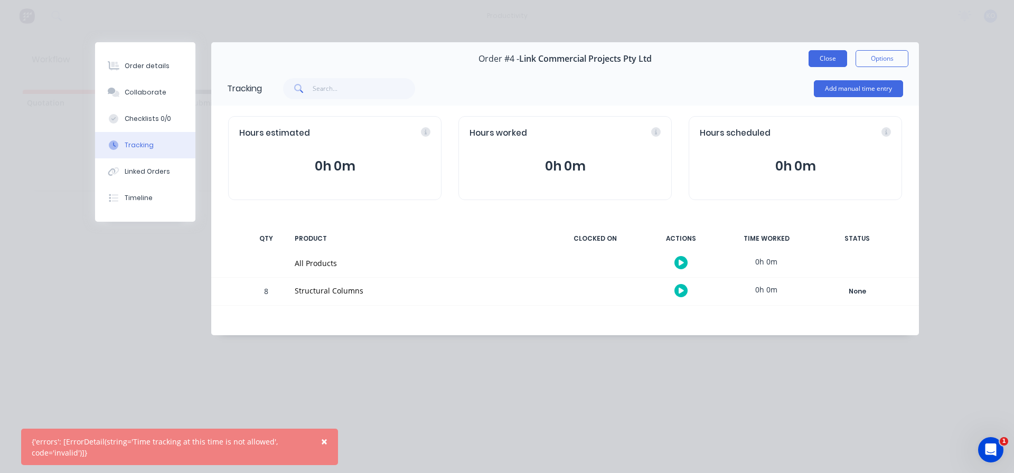
click at [836, 59] on button "Close" at bounding box center [828, 58] width 39 height 17
